Goal: Transaction & Acquisition: Purchase product/service

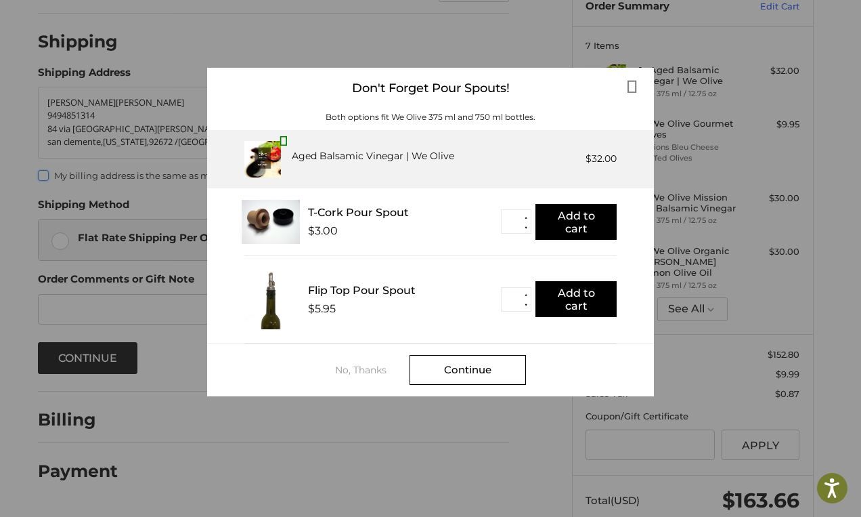
scroll to position [131, 0]
click at [363, 367] on div "No, Thanks" at bounding box center [372, 369] width 74 height 11
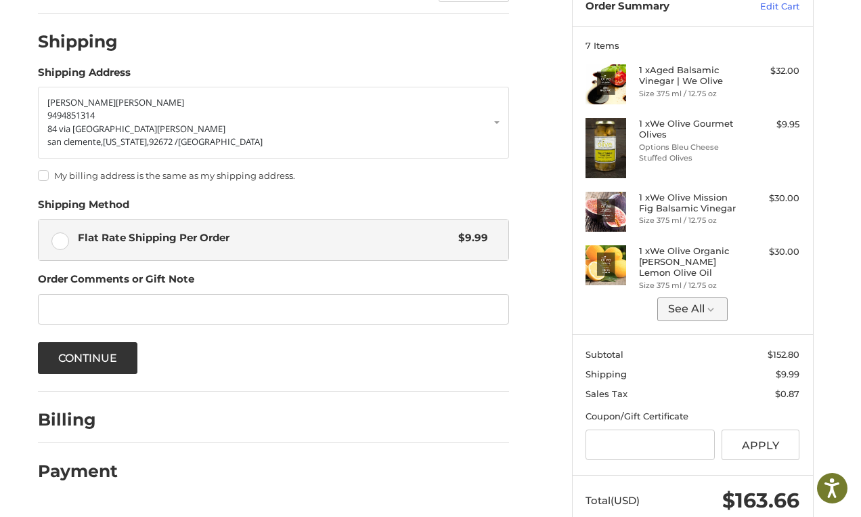
click at [682, 302] on button "See All" at bounding box center [692, 309] width 71 height 24
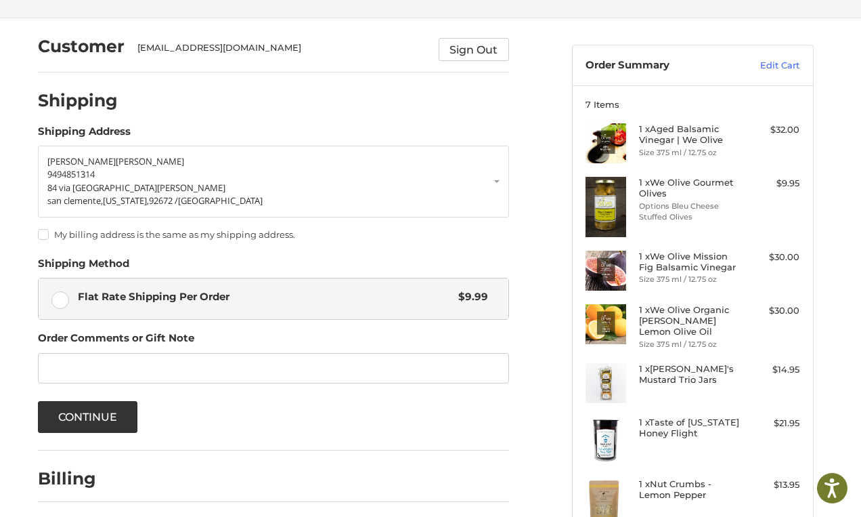
scroll to position [72, 0]
click at [771, 66] on link "Edit Cart" at bounding box center [765, 66] width 68 height 14
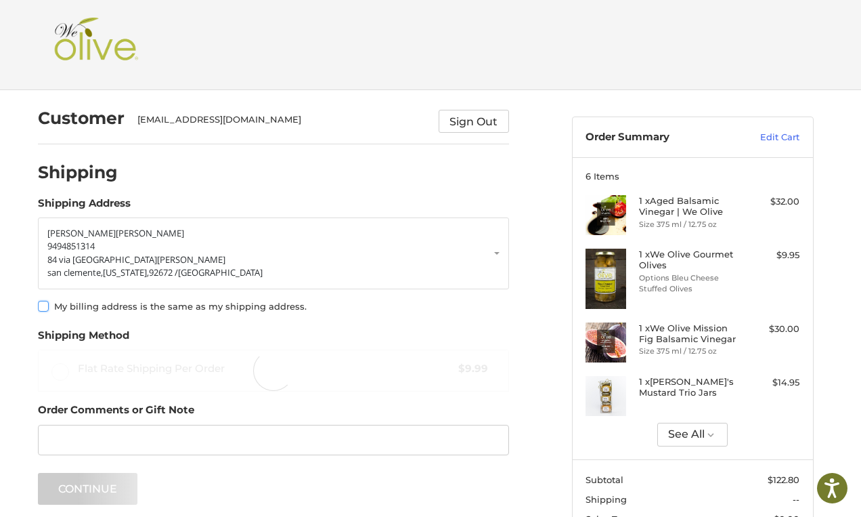
scroll to position [41, 0]
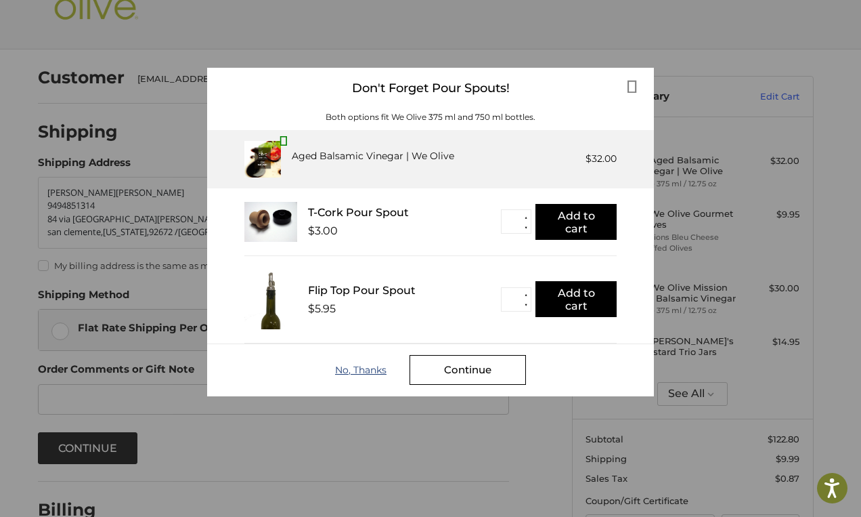
click at [357, 369] on div "No, Thanks" at bounding box center [372, 369] width 74 height 11
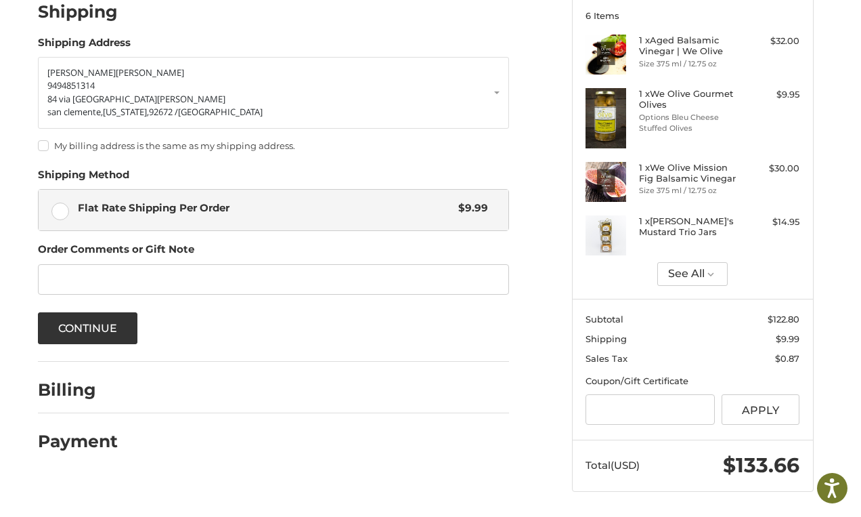
scroll to position [160, 0]
click at [693, 273] on button "See All" at bounding box center [692, 275] width 71 height 24
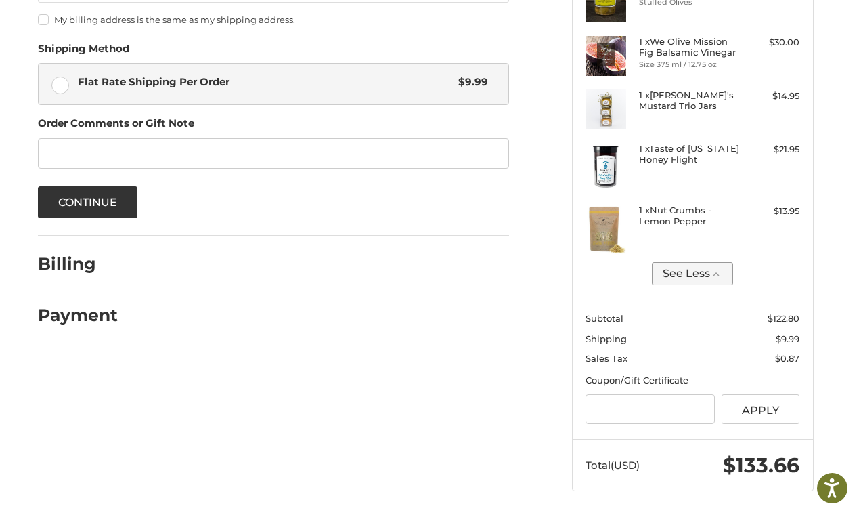
scroll to position [286, 0]
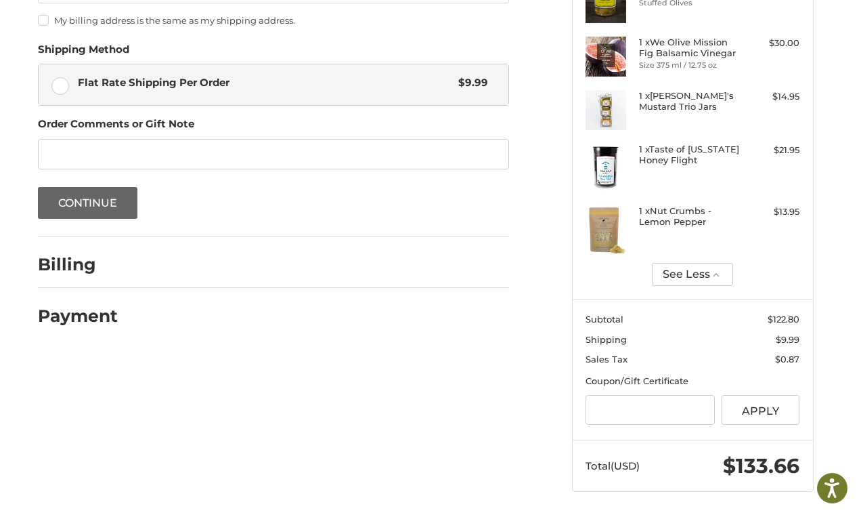
click at [98, 198] on button "Continue" at bounding box center [88, 203] width 100 height 32
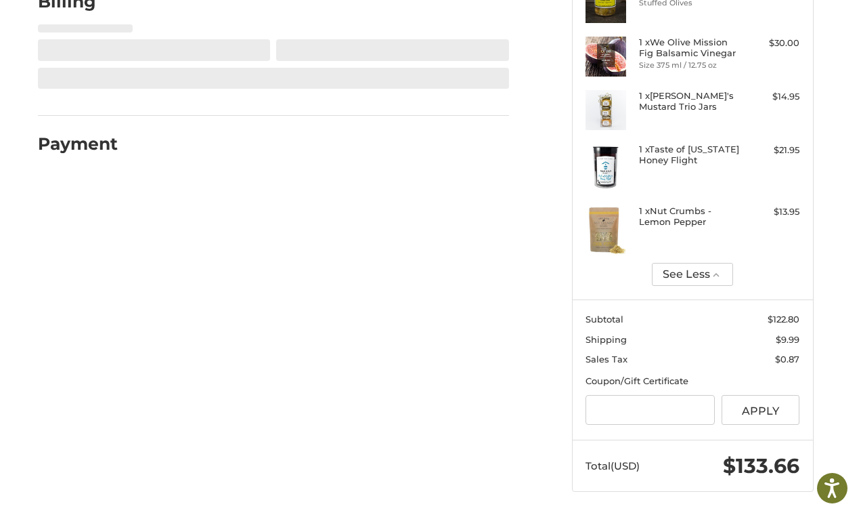
select select "**"
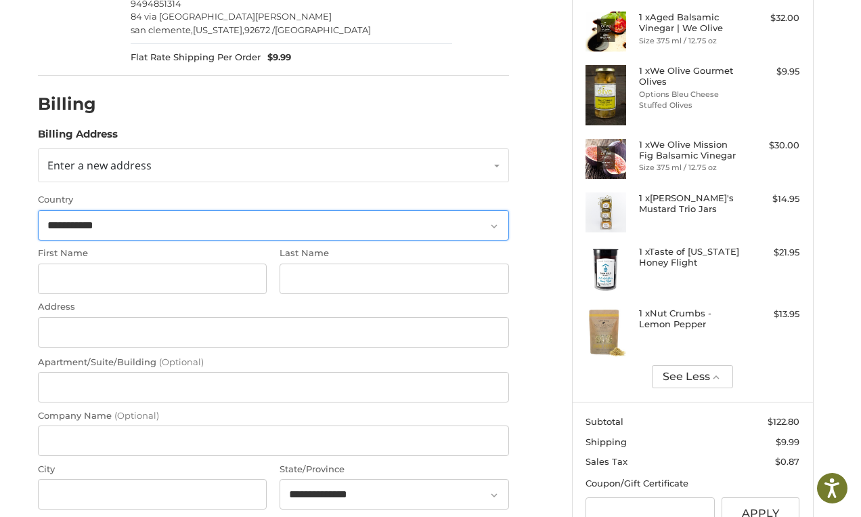
scroll to position [177, 0]
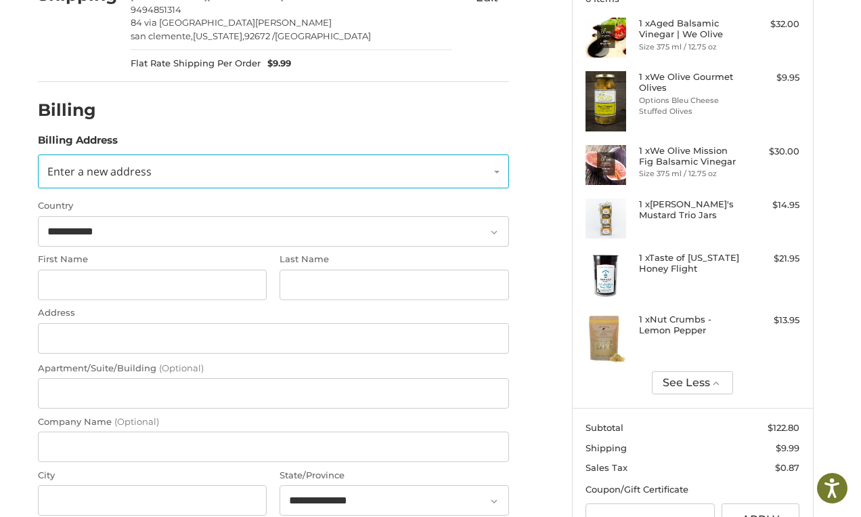
click at [374, 180] on link "Enter a new address" at bounding box center [273, 171] width 471 height 34
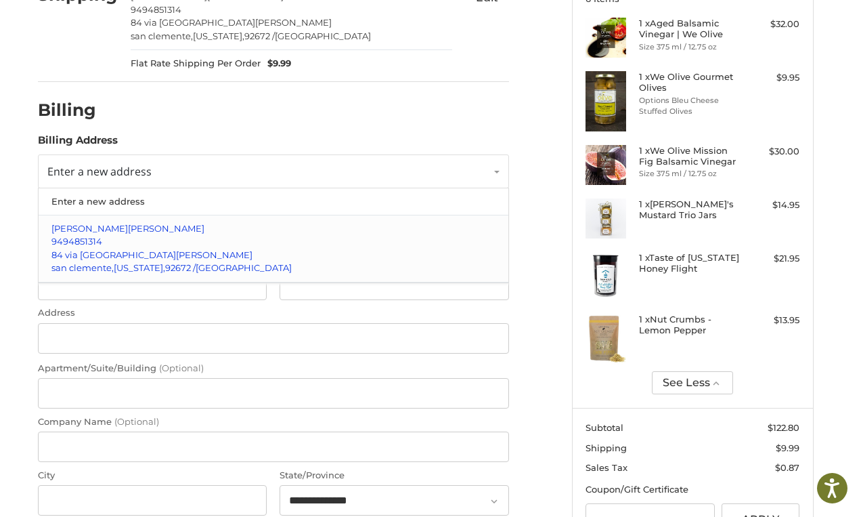
click at [128, 225] on span "[PERSON_NAME]" at bounding box center [166, 228] width 77 height 11
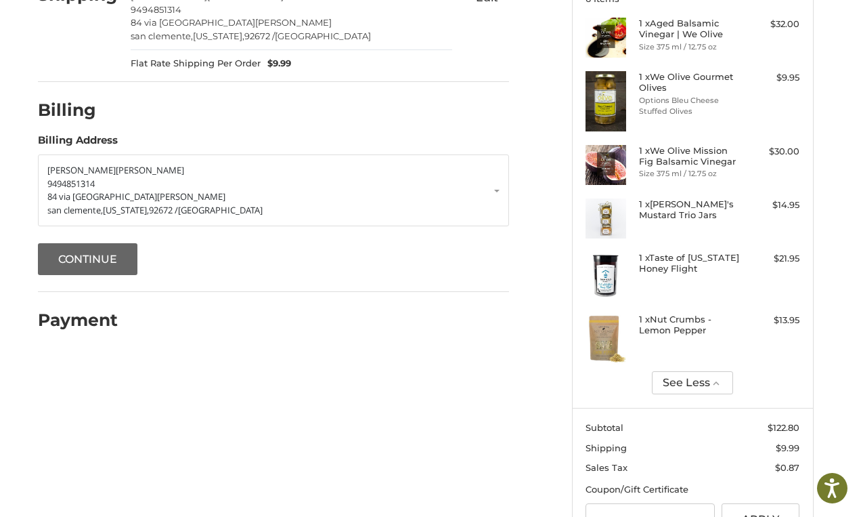
click at [100, 253] on button "Continue" at bounding box center [88, 259] width 100 height 32
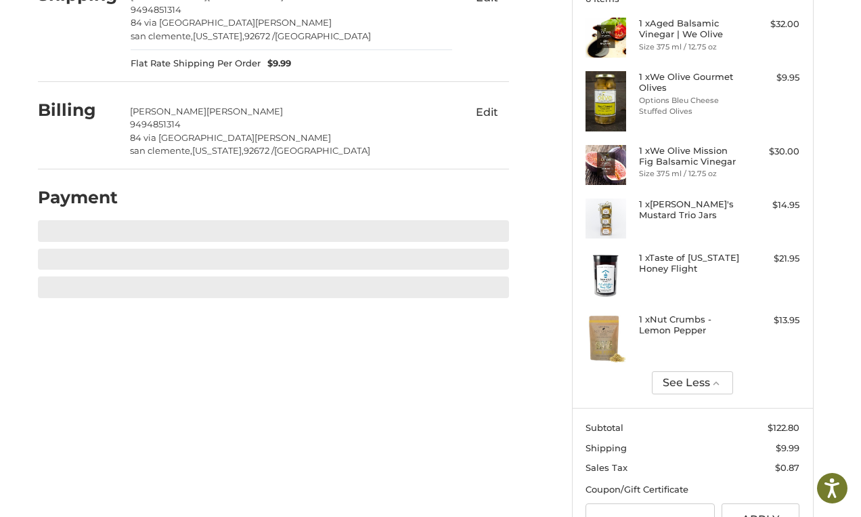
scroll to position [240, 0]
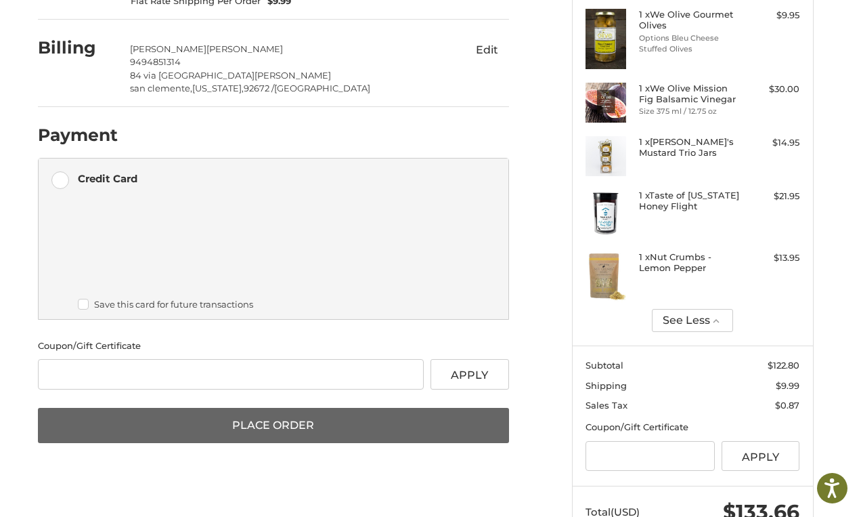
click at [282, 419] on button "Place Order" at bounding box center [273, 425] width 471 height 35
